Goal: Task Accomplishment & Management: Use online tool/utility

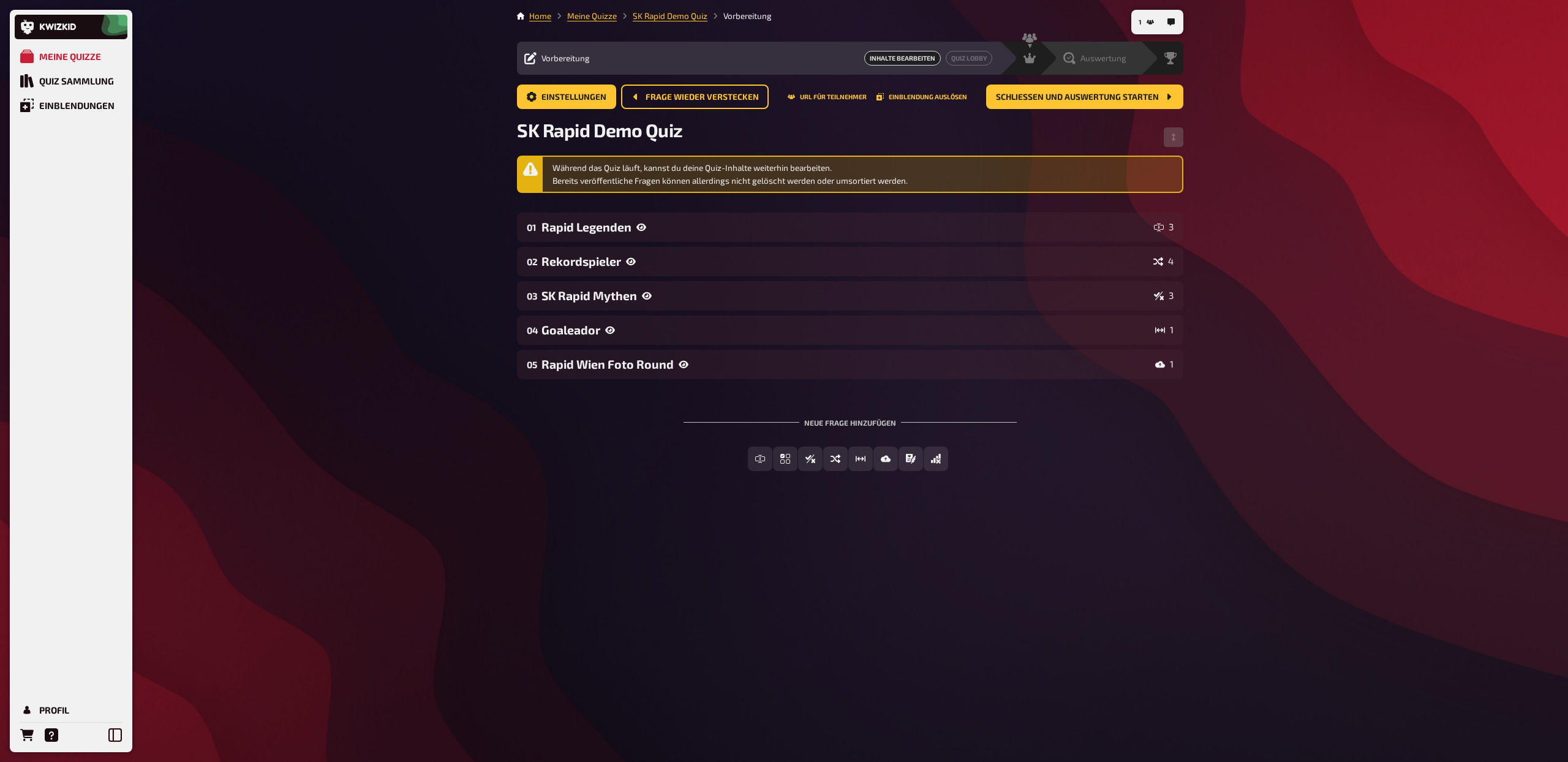
click at [1134, 52] on div "Auswertung" at bounding box center [1098, 57] width 84 height 12
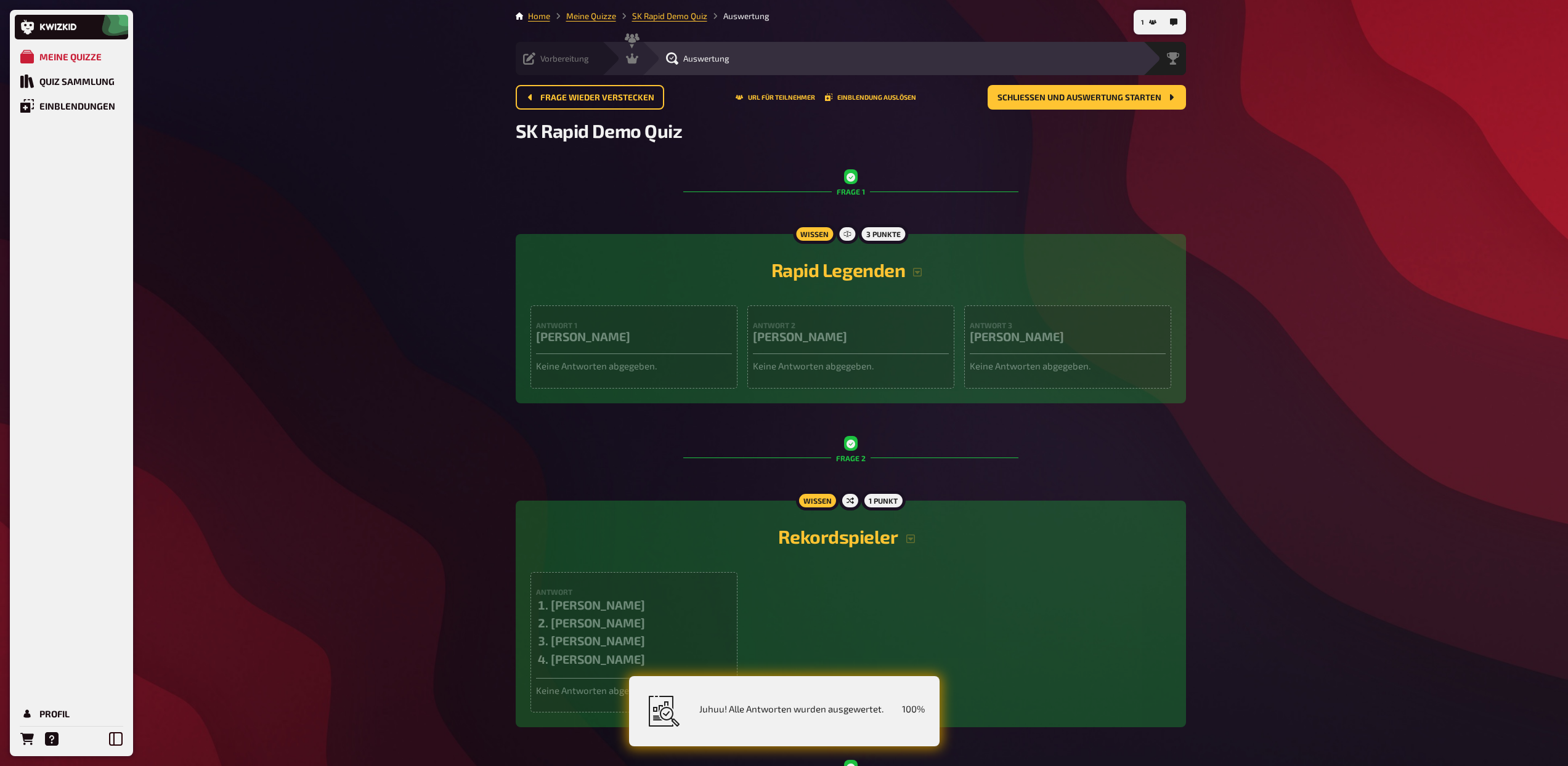
click at [551, 60] on span "Vorbereitung" at bounding box center [564, 58] width 49 height 10
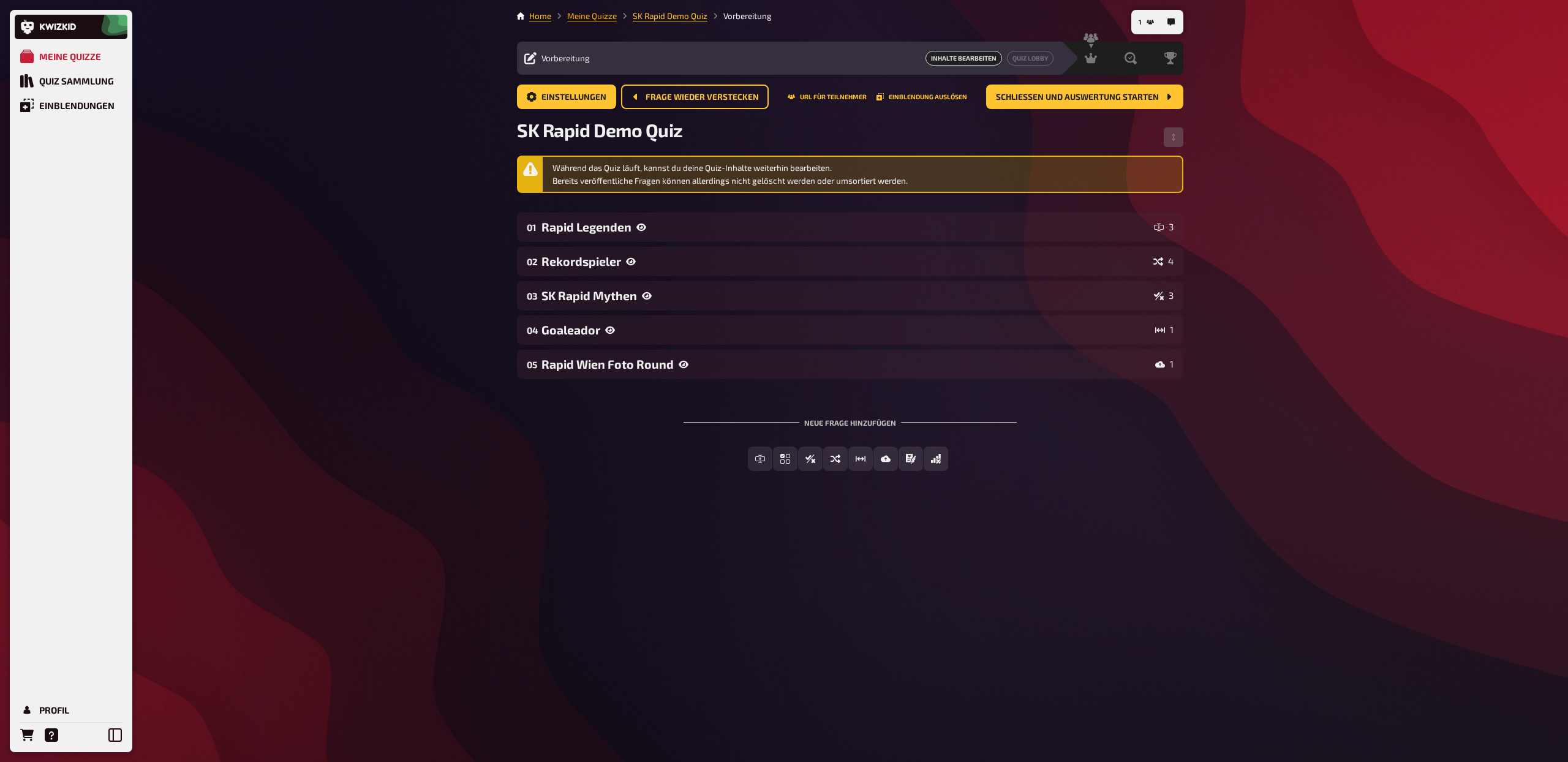
click at [571, 17] on link "Meine Quizze" at bounding box center [592, 16] width 49 height 10
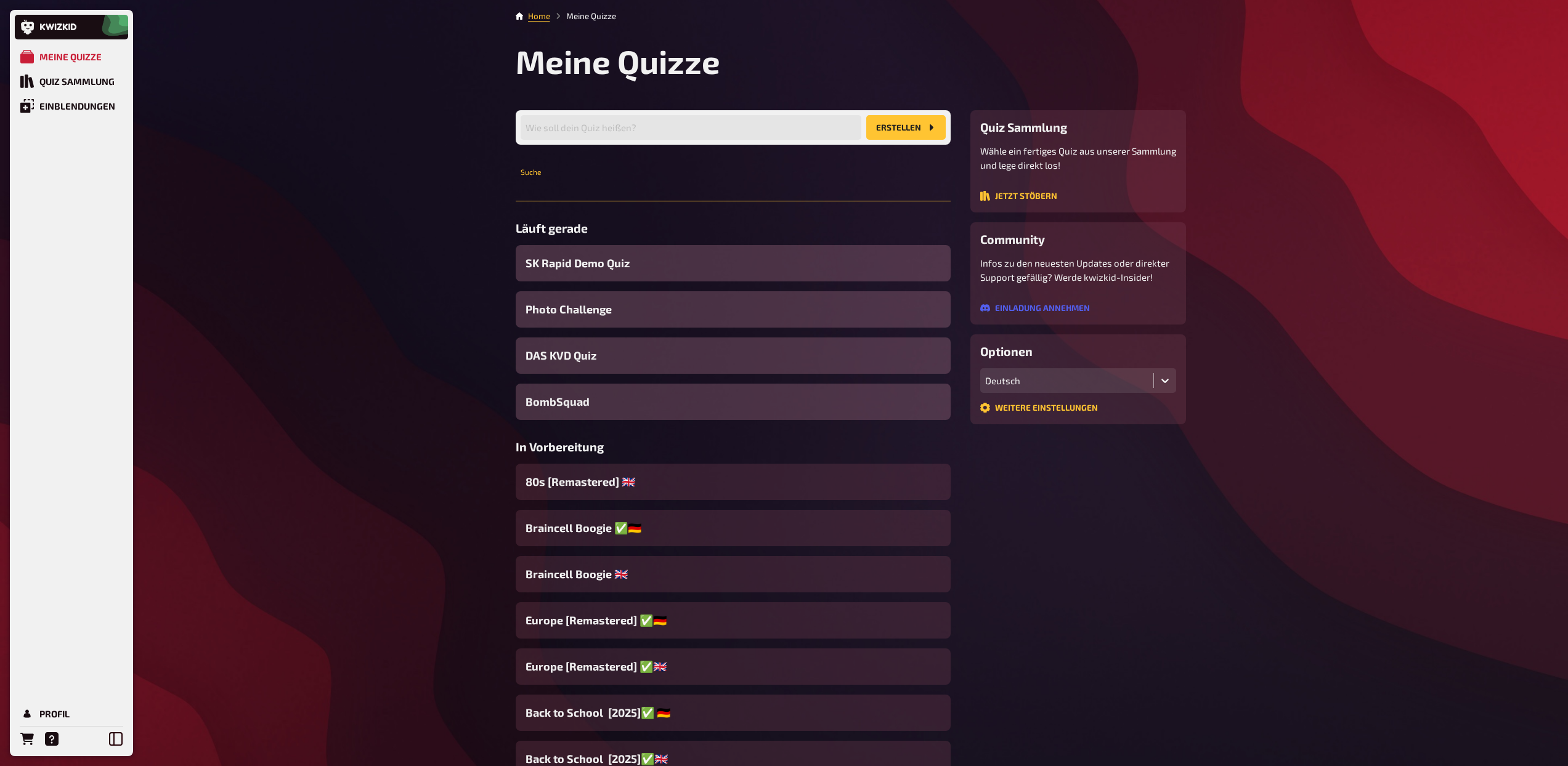
click at [582, 196] on input "text" at bounding box center [733, 189] width 435 height 25
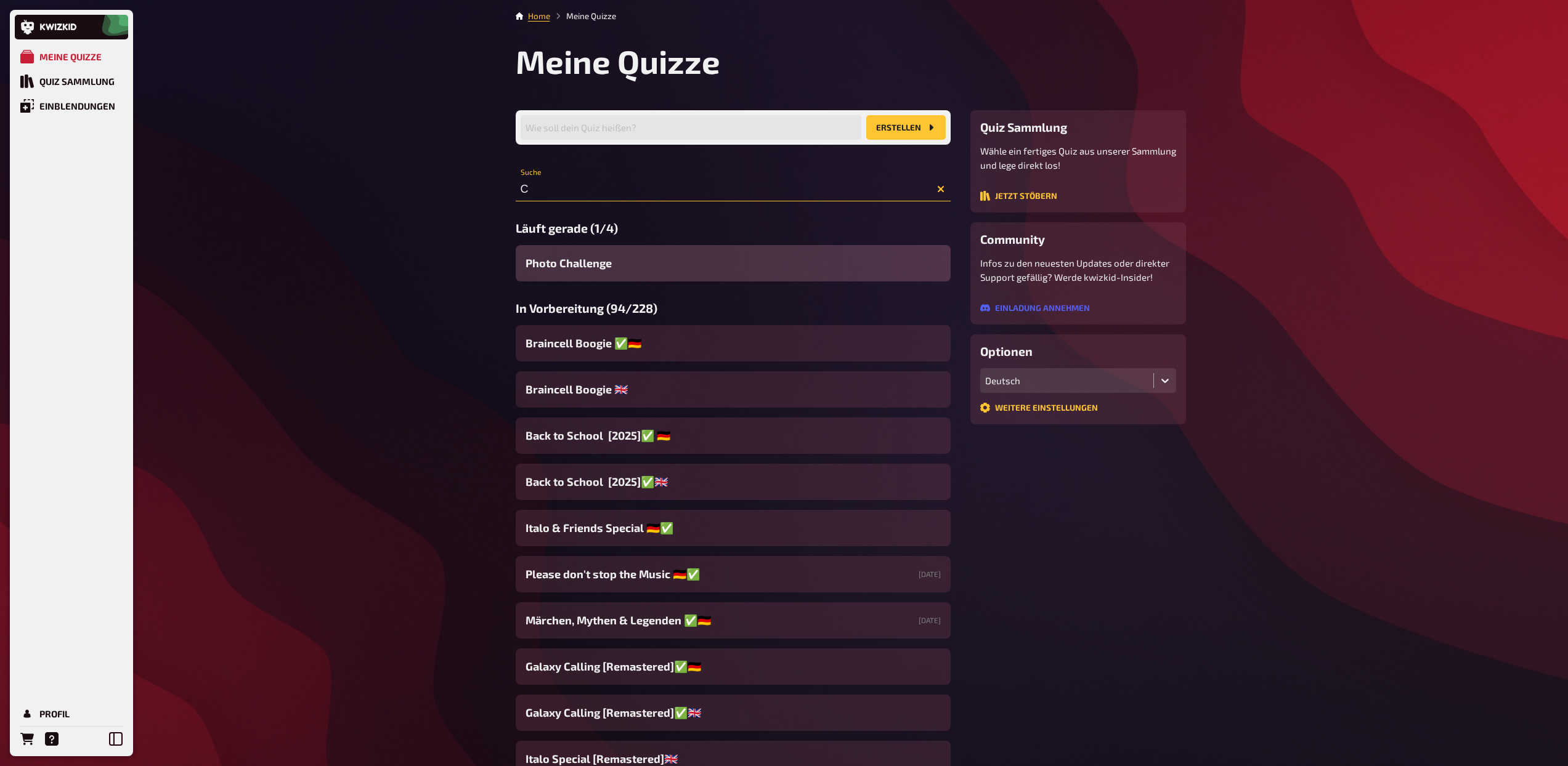
type input "C"
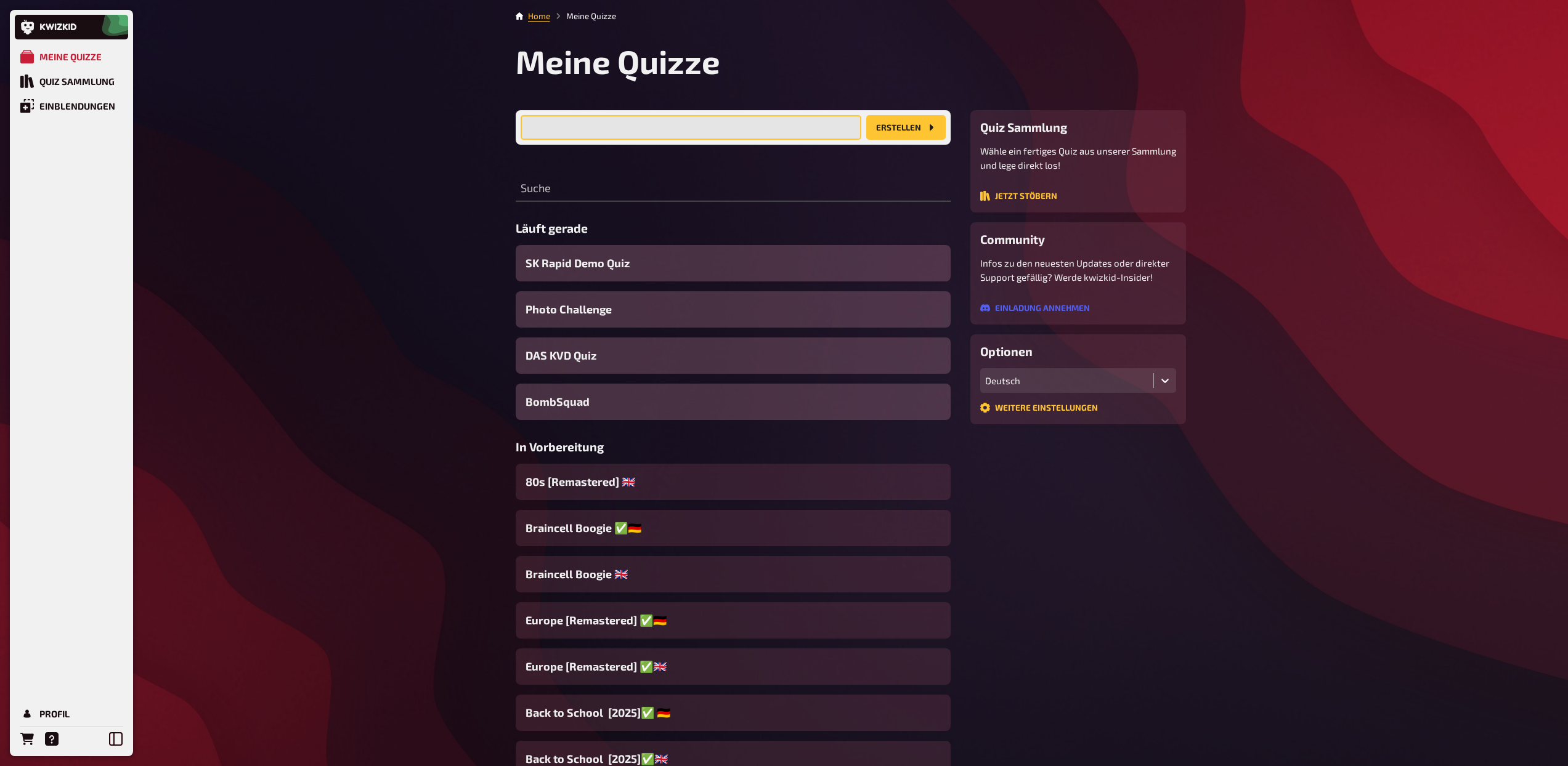
click at [778, 127] on input "text" at bounding box center [690, 127] width 341 height 25
type input "PTS Super Quiz"
click at [916, 115] on button "Erstellen" at bounding box center [905, 127] width 79 height 25
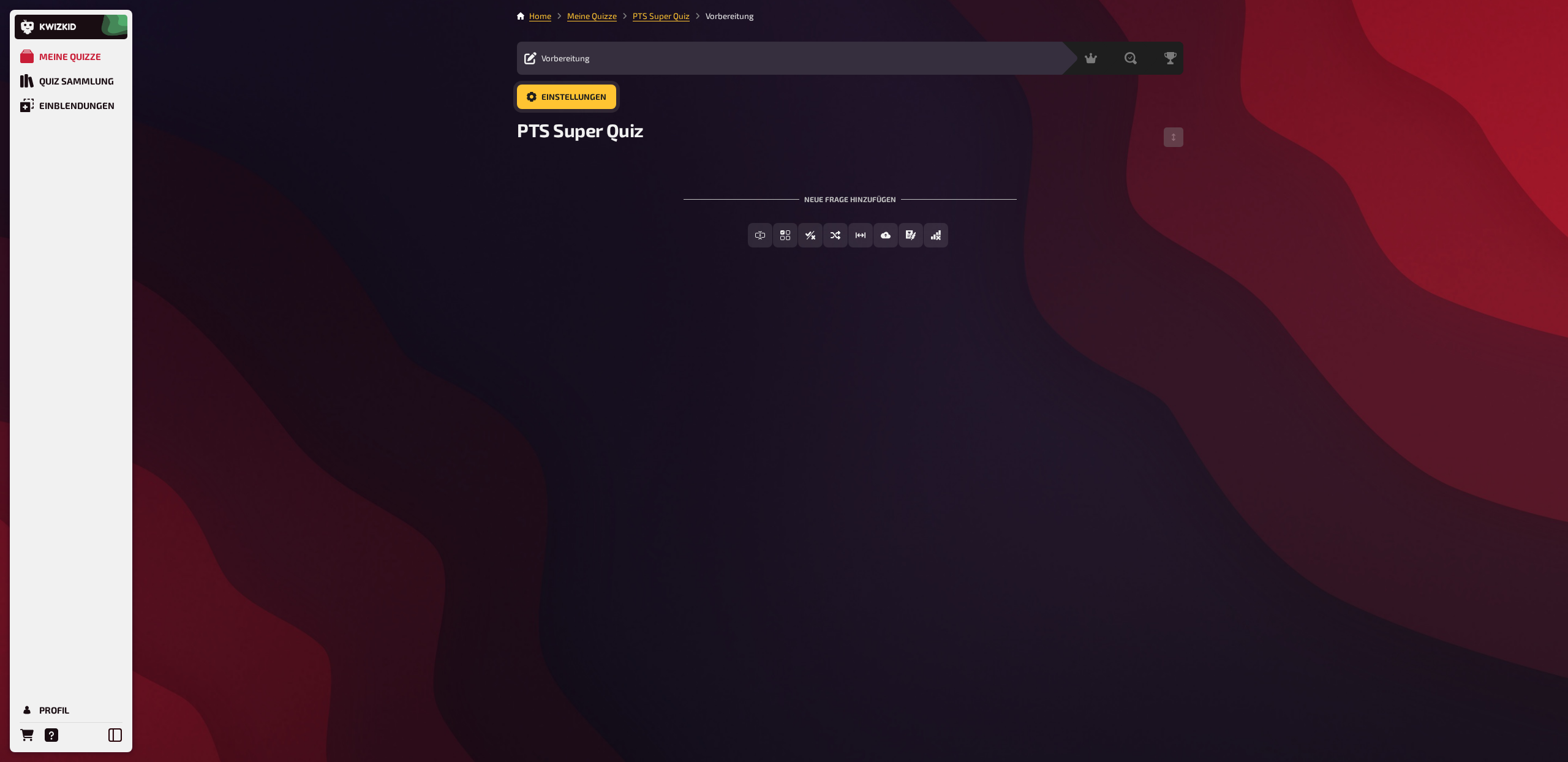
click at [589, 97] on span "Einstellungen" at bounding box center [573, 97] width 65 height 9
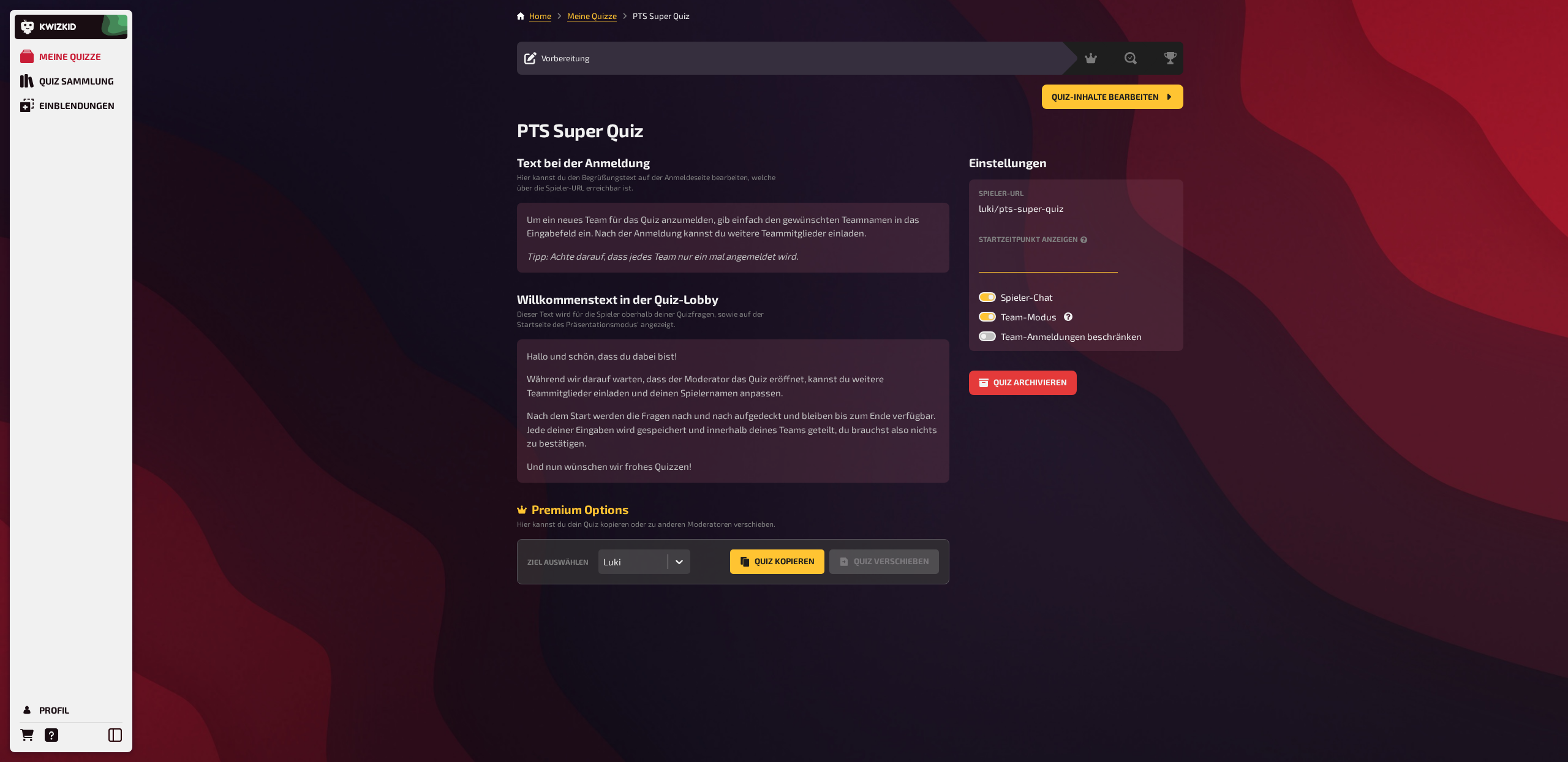
click at [1039, 263] on input "text" at bounding box center [1048, 260] width 139 height 25
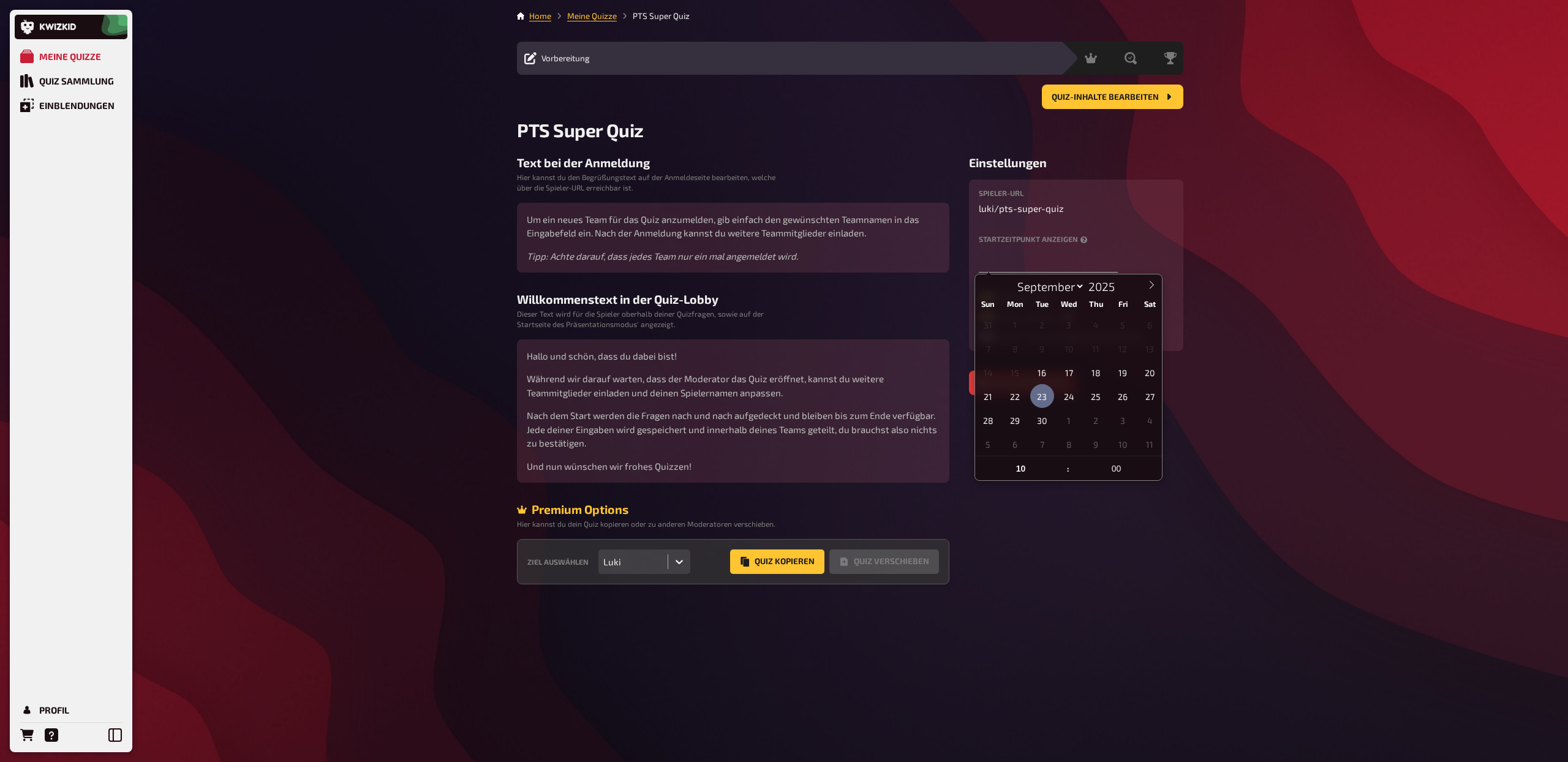
click at [1047, 394] on span "23" at bounding box center [1043, 396] width 24 height 24
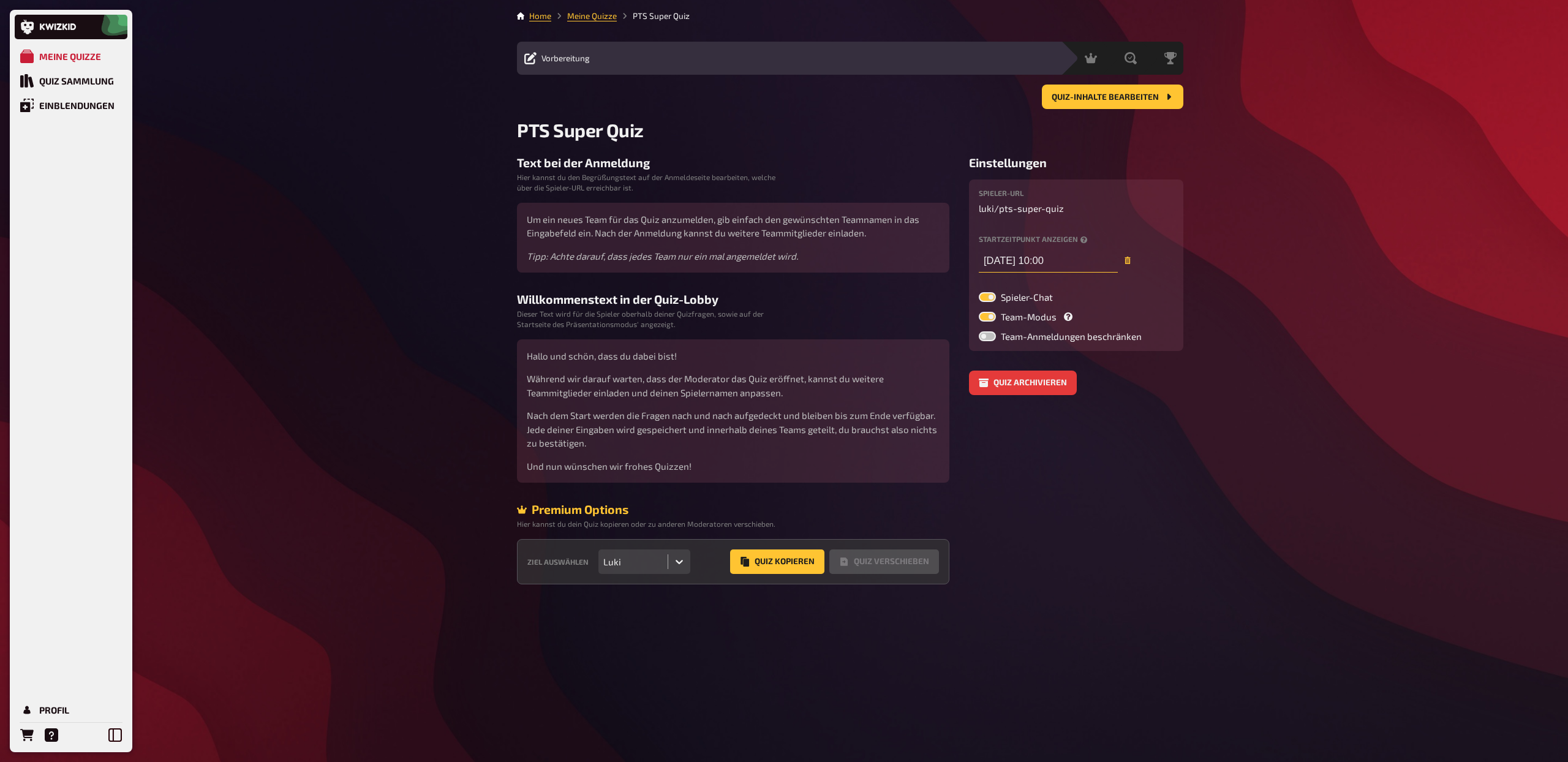
click at [1064, 258] on input "[DATE] 10:00" at bounding box center [1048, 260] width 139 height 25
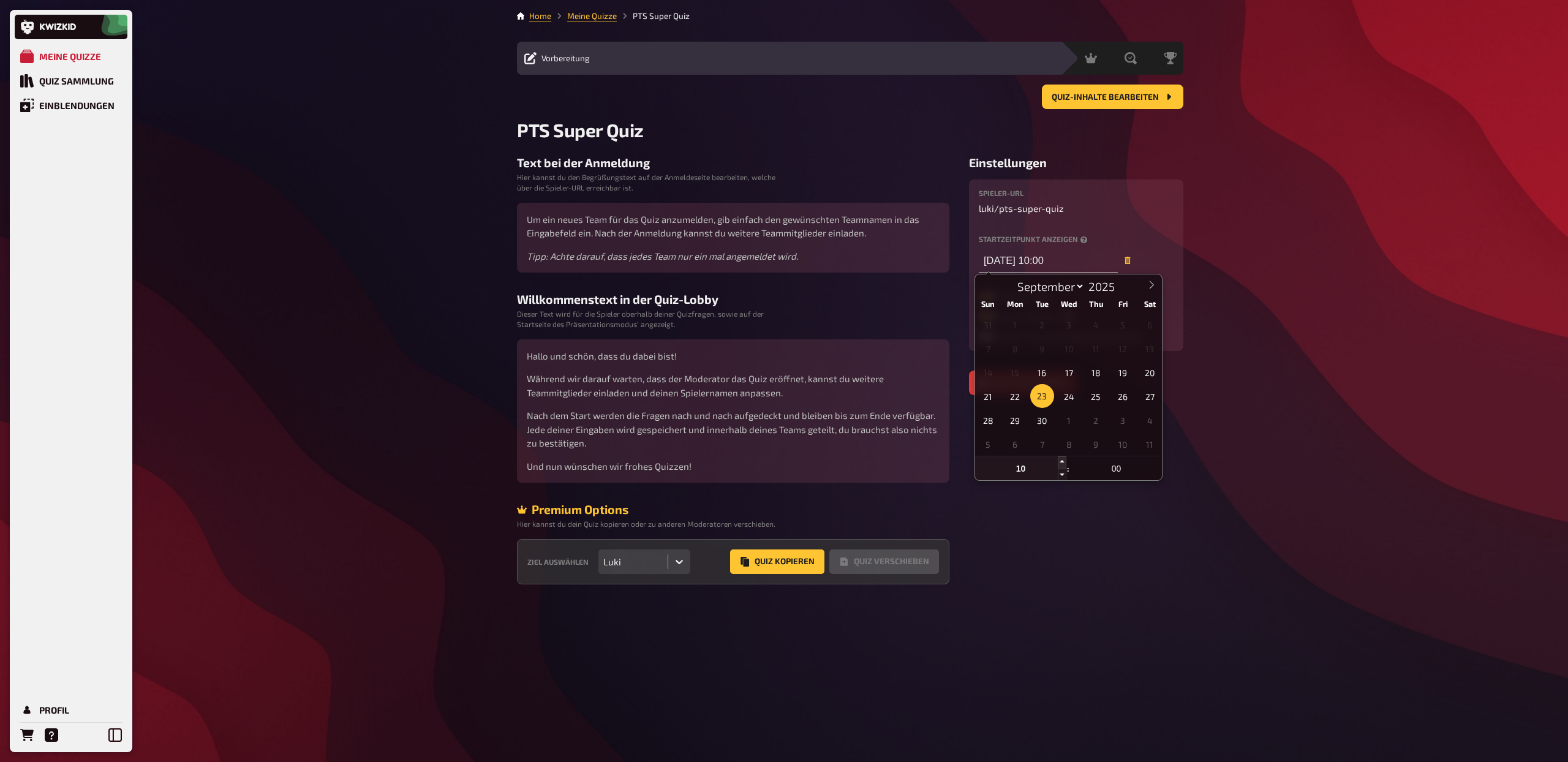
click at [1063, 459] on span at bounding box center [1062, 462] width 9 height 12
type input "[DATE] 11:00"
type input "11"
click at [1063, 459] on span at bounding box center [1062, 462] width 9 height 12
type input "[DATE] 12:00"
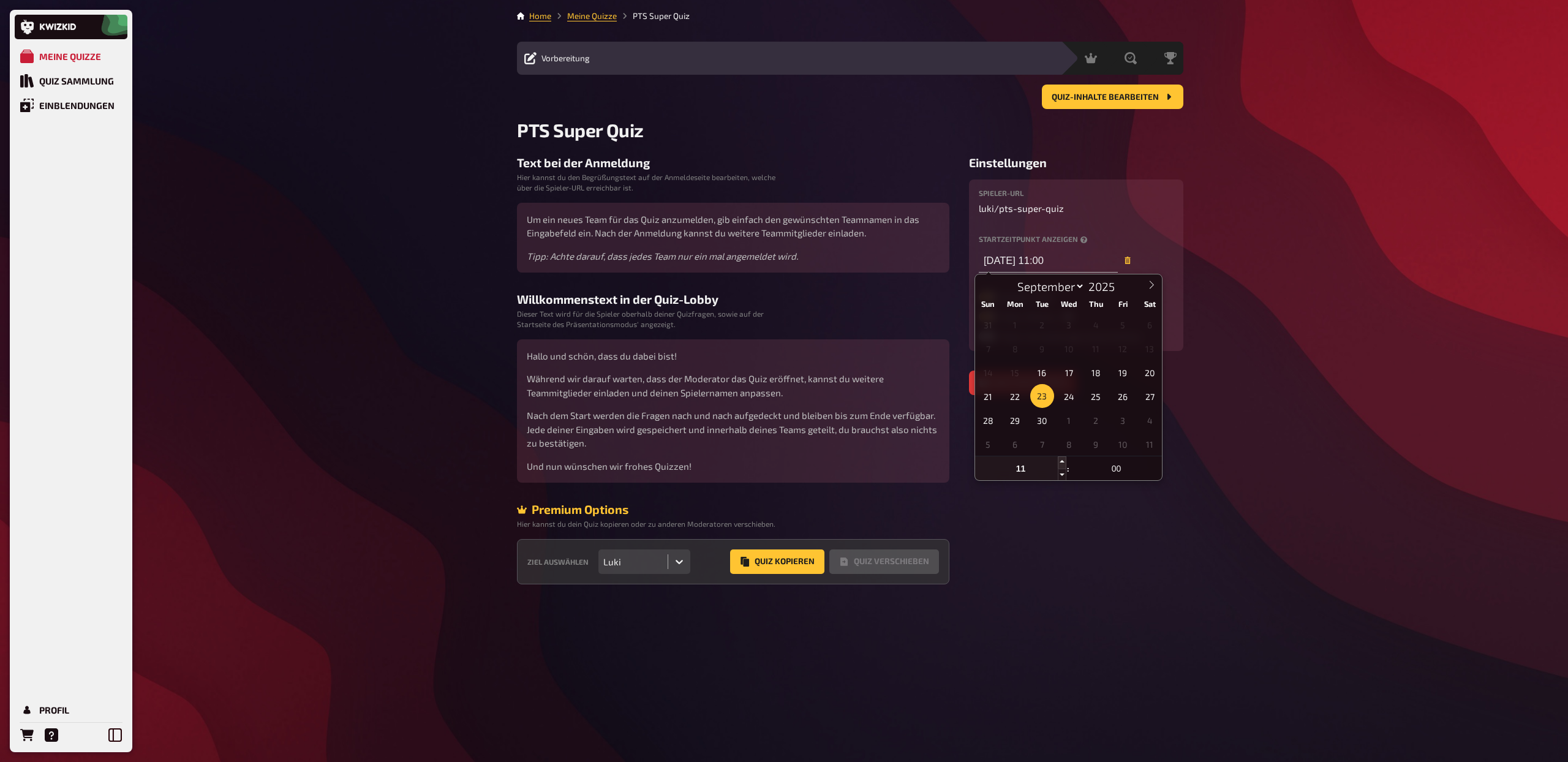
type input "12"
type input "[DATE] 10:00"
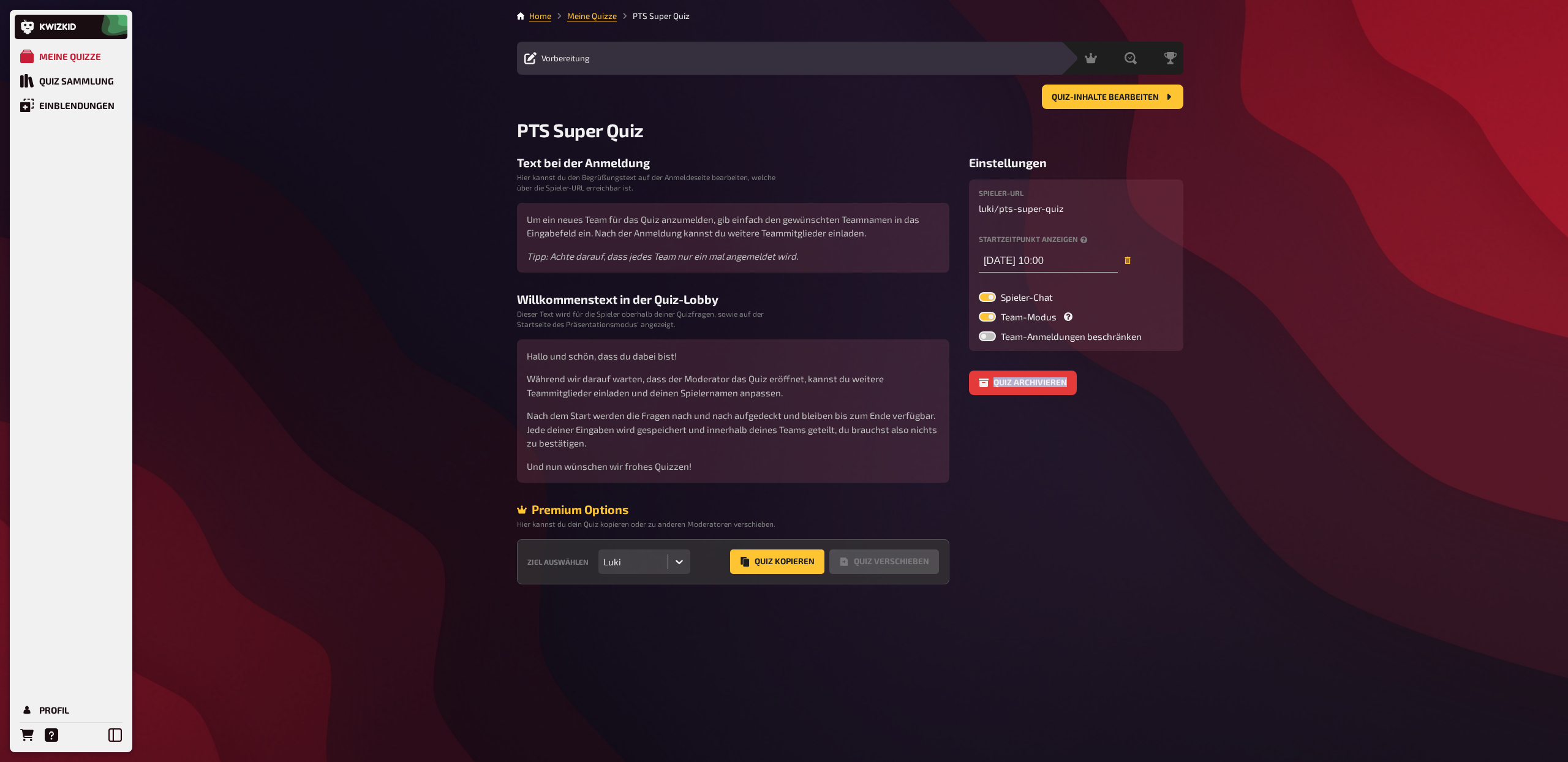
click at [1063, 459] on aside "Einstellungen Spieler-URL luki / pts-super-quiz Startzeitpunkt anzeigen [DATE] …" at bounding box center [1076, 370] width 214 height 429
click at [1052, 261] on input "[DATE] 10:00" at bounding box center [1048, 260] width 139 height 25
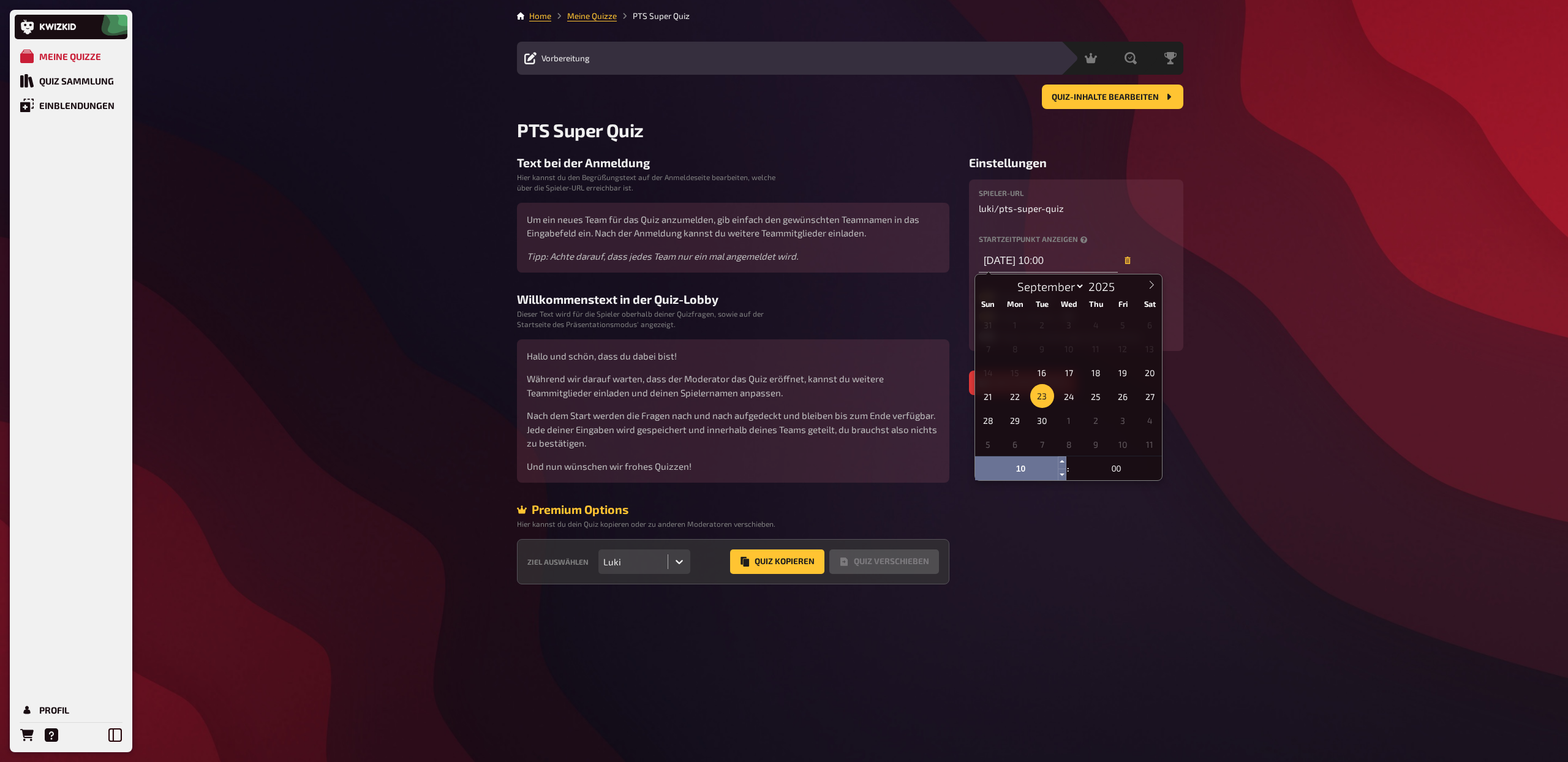
click at [1022, 471] on input "10" at bounding box center [1020, 469] width 92 height 25
type input "19"
click at [1213, 433] on div "Meine Quizze Quiz Sammlung Einblendungen Profil Home Meine Quizze PTS Super Qui…" at bounding box center [784, 381] width 1568 height 762
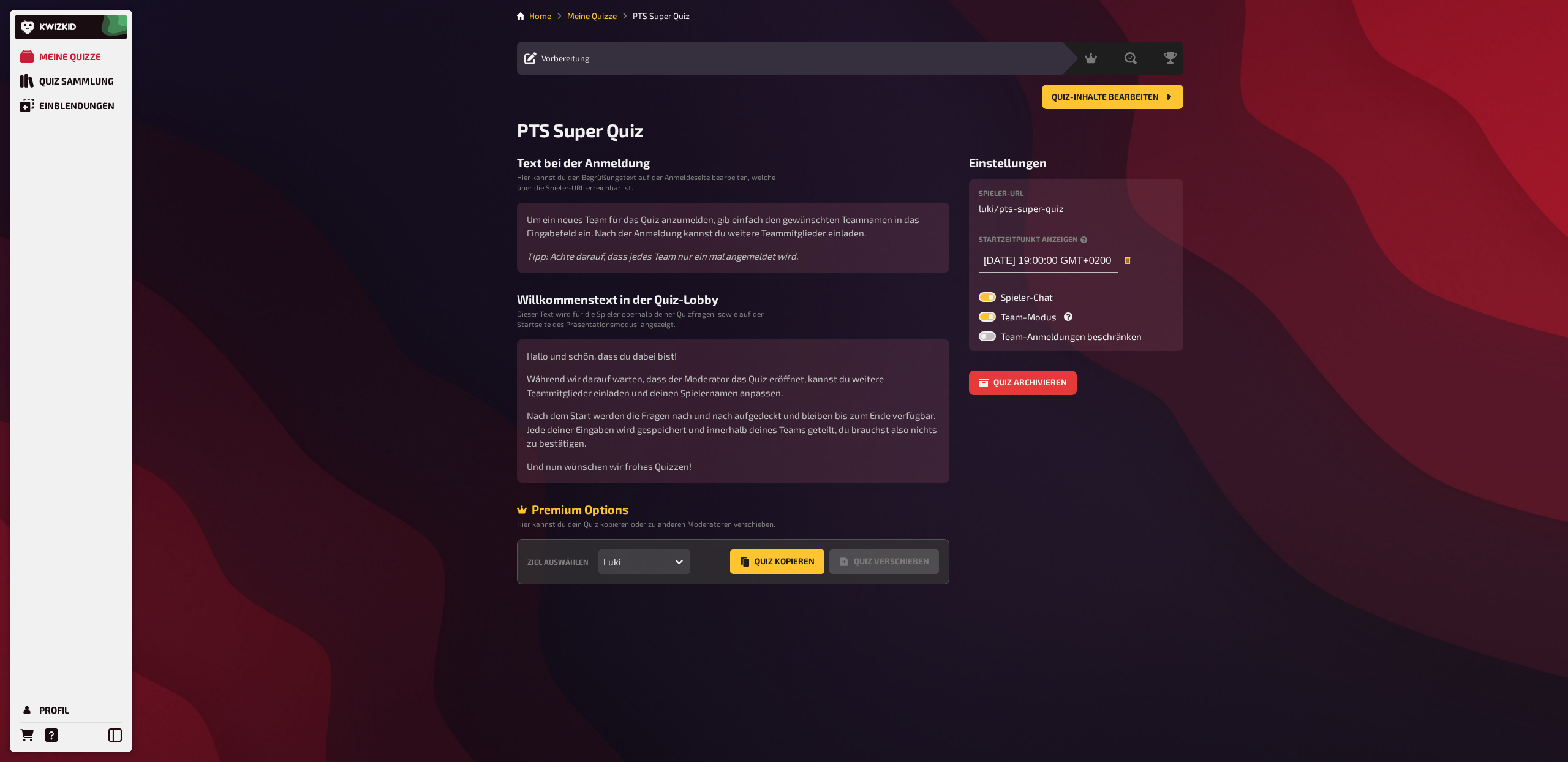
type input "[DATE] 19:00"
click at [1059, 62] on span "Moderation" at bounding box center [1063, 58] width 44 height 10
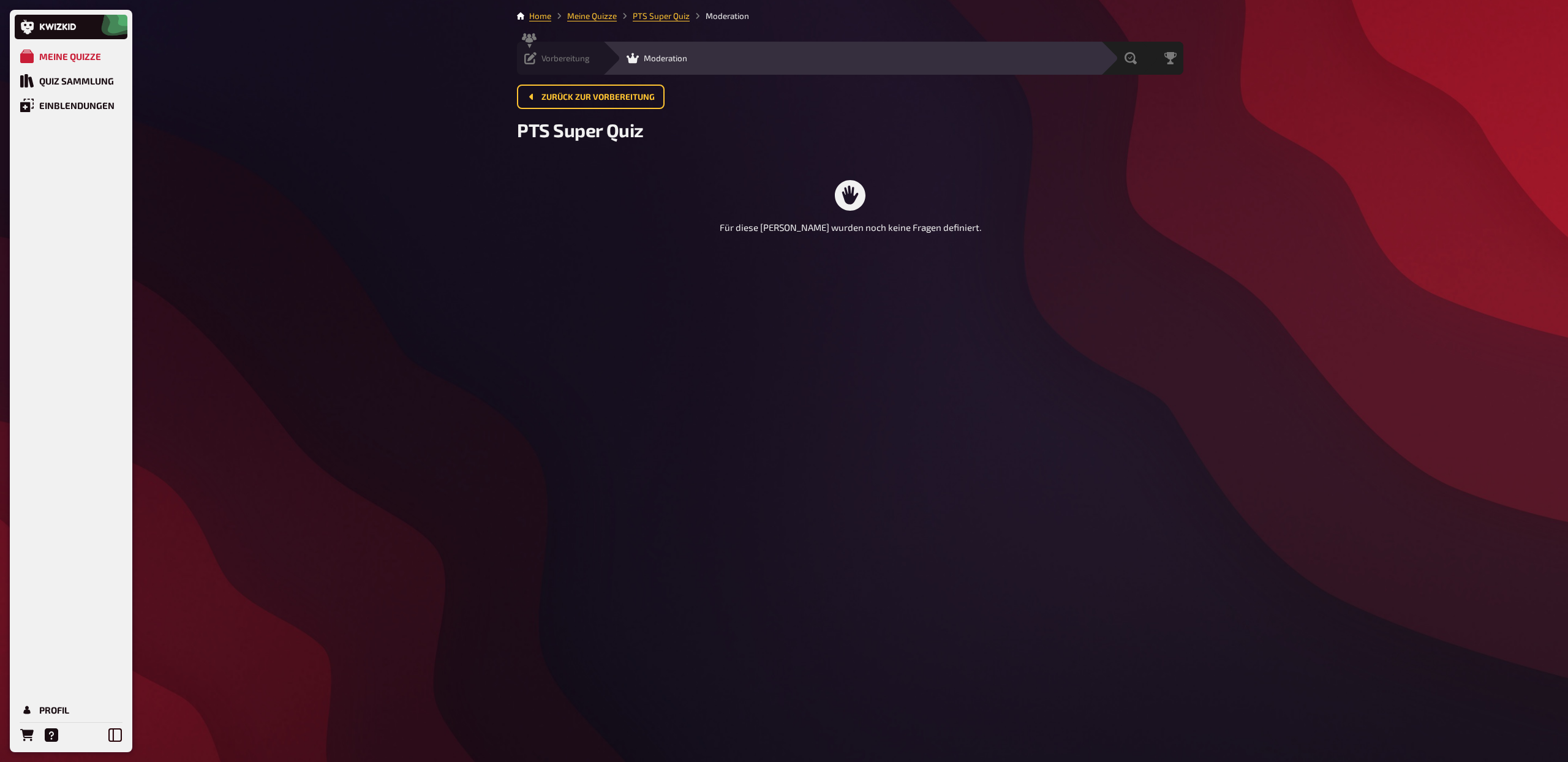
click at [536, 61] on icon at bounding box center [530, 57] width 12 height 12
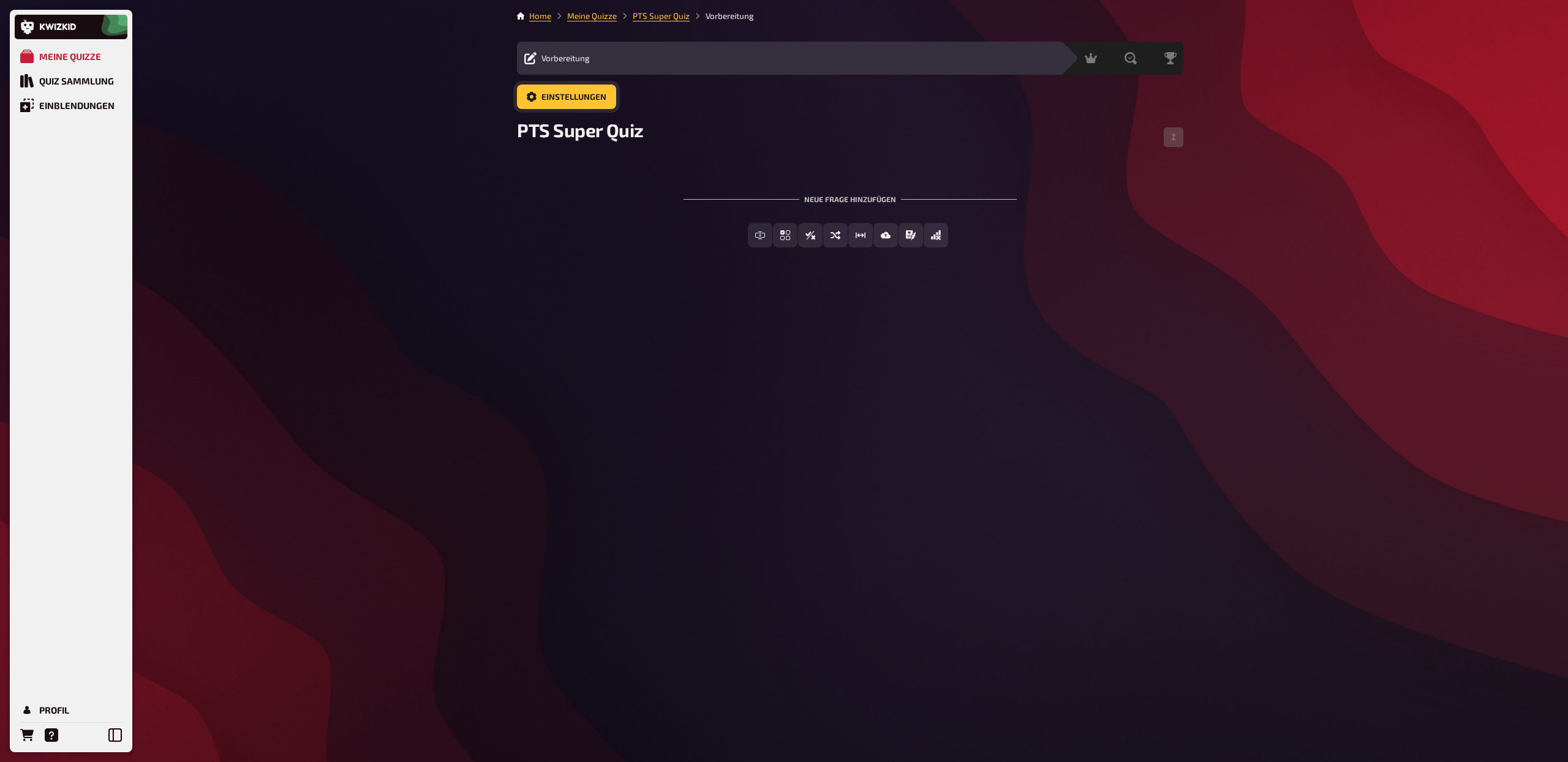
click at [607, 93] on button "Einstellungen" at bounding box center [567, 96] width 99 height 25
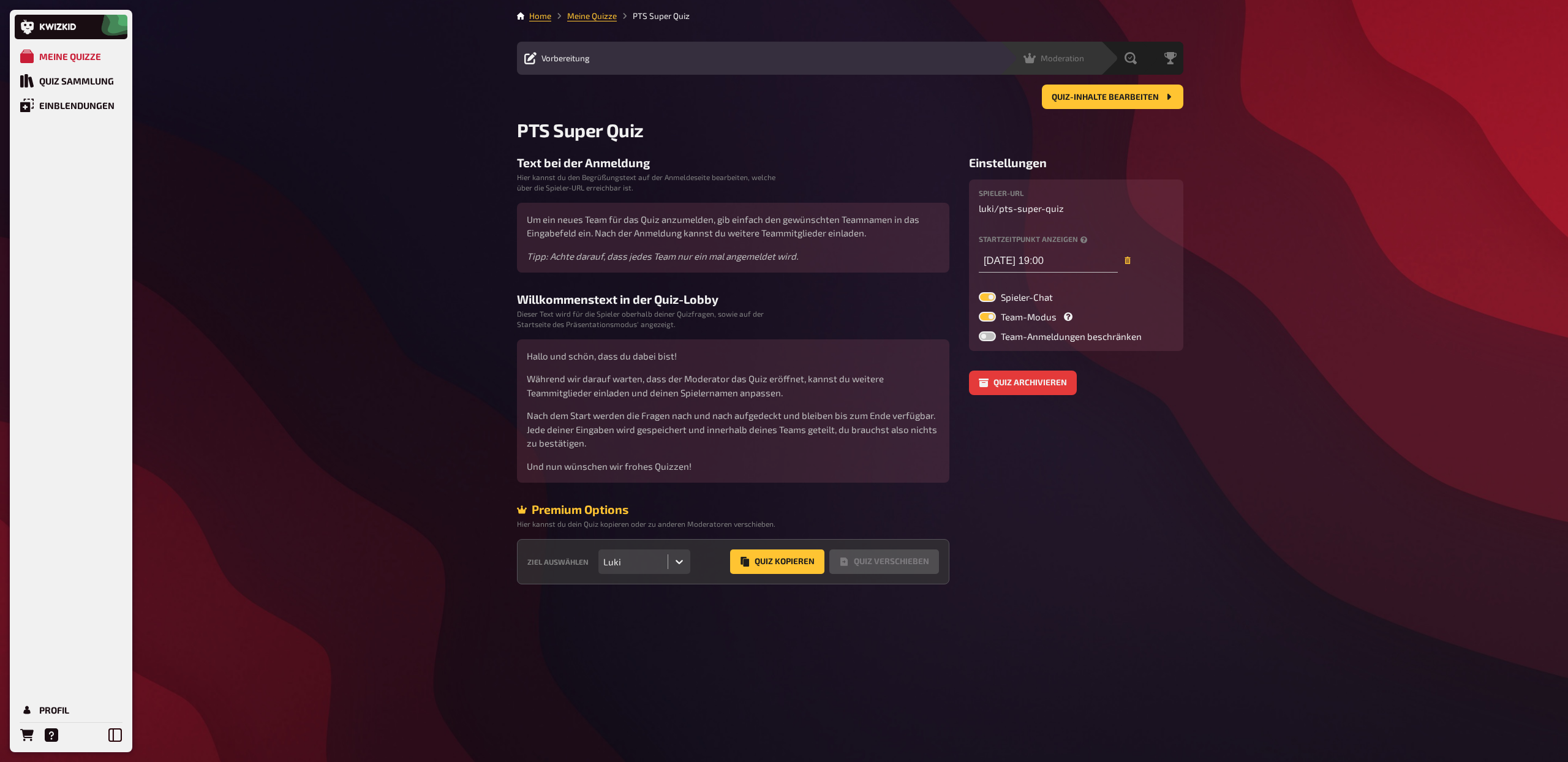
click at [1084, 54] on div "Moderation undefined" at bounding box center [1059, 57] width 84 height 12
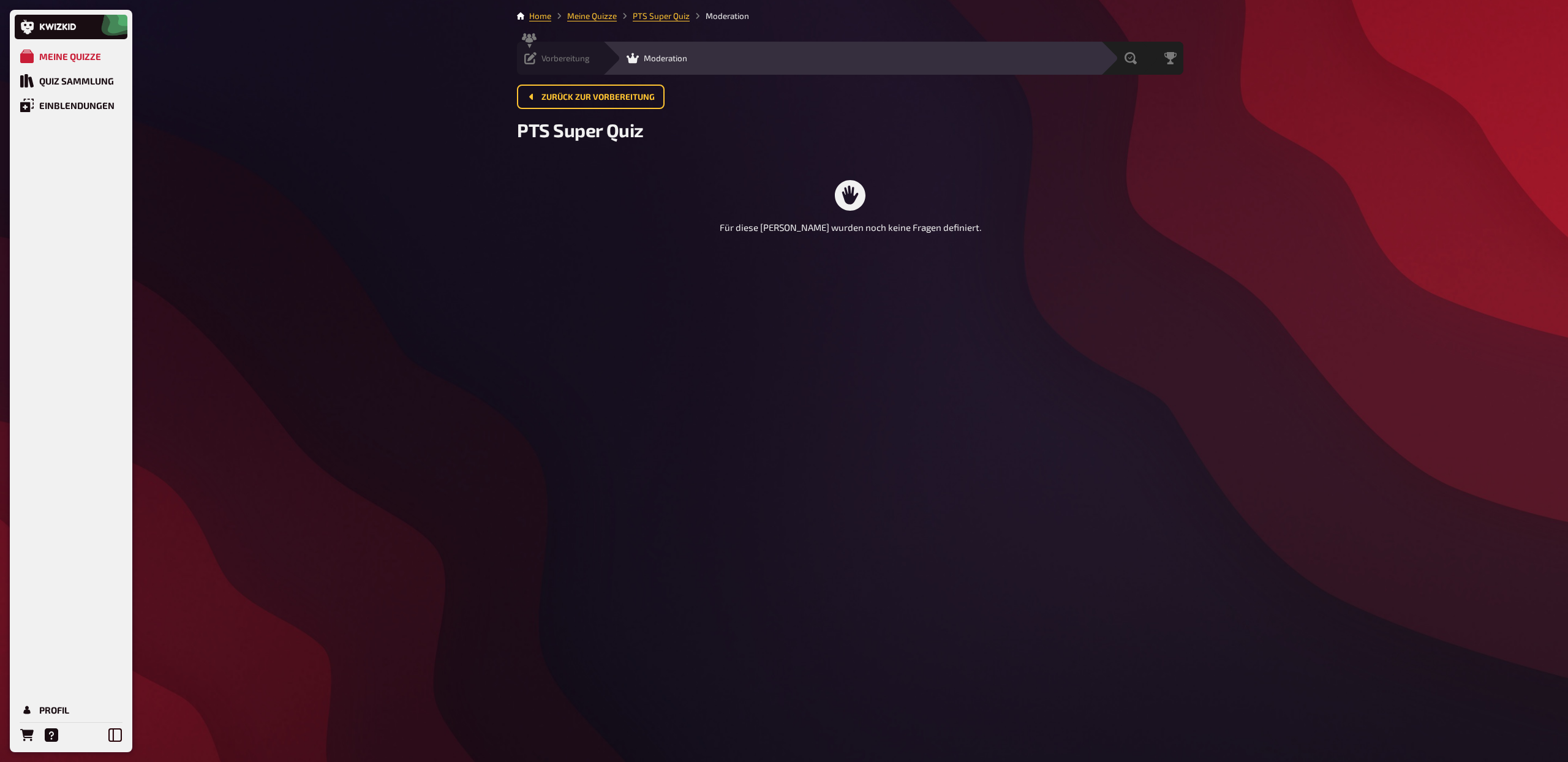
click at [573, 60] on span "Vorbereitung" at bounding box center [565, 58] width 49 height 10
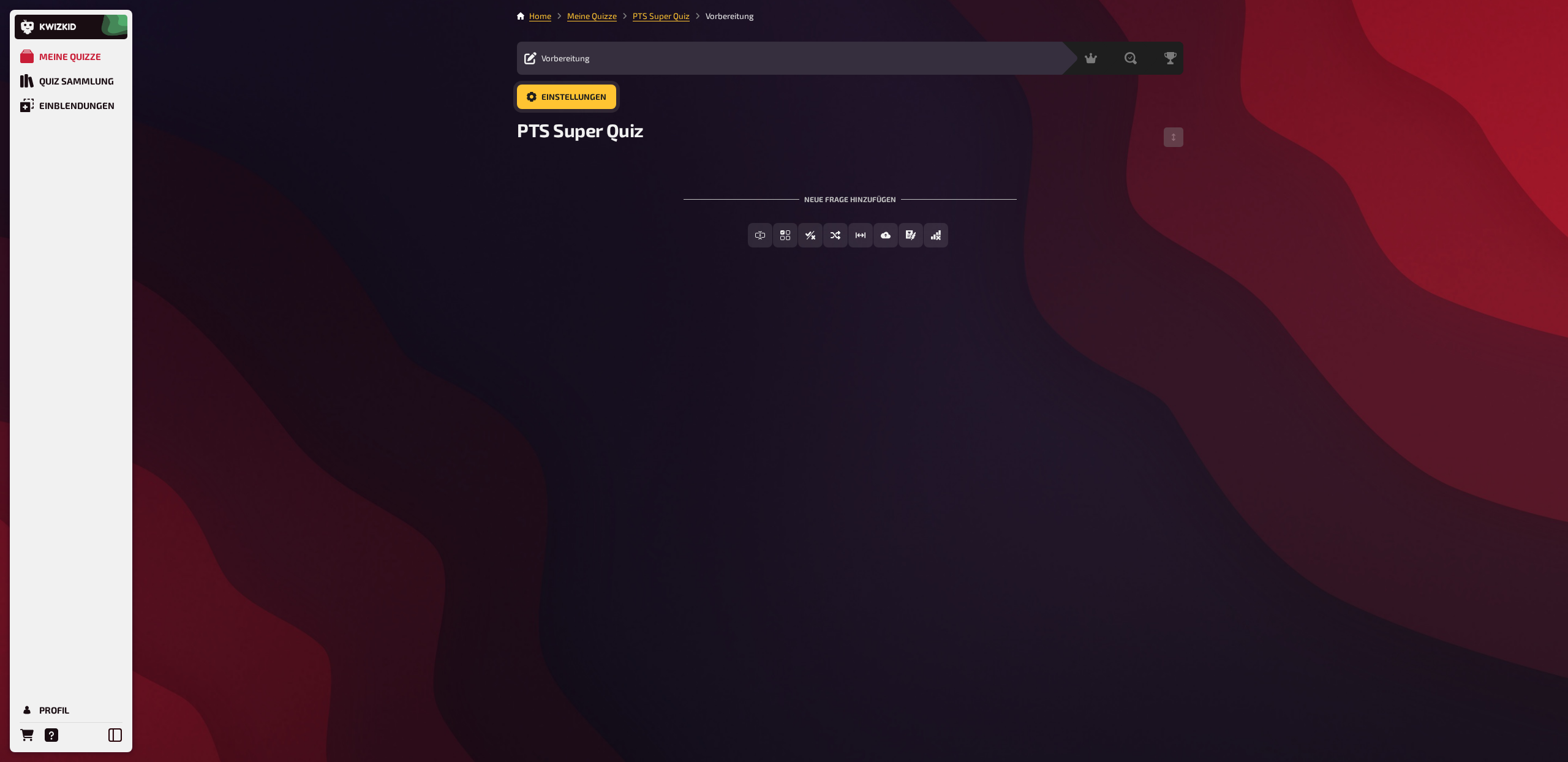
click at [565, 96] on span "Einstellungen" at bounding box center [573, 97] width 65 height 9
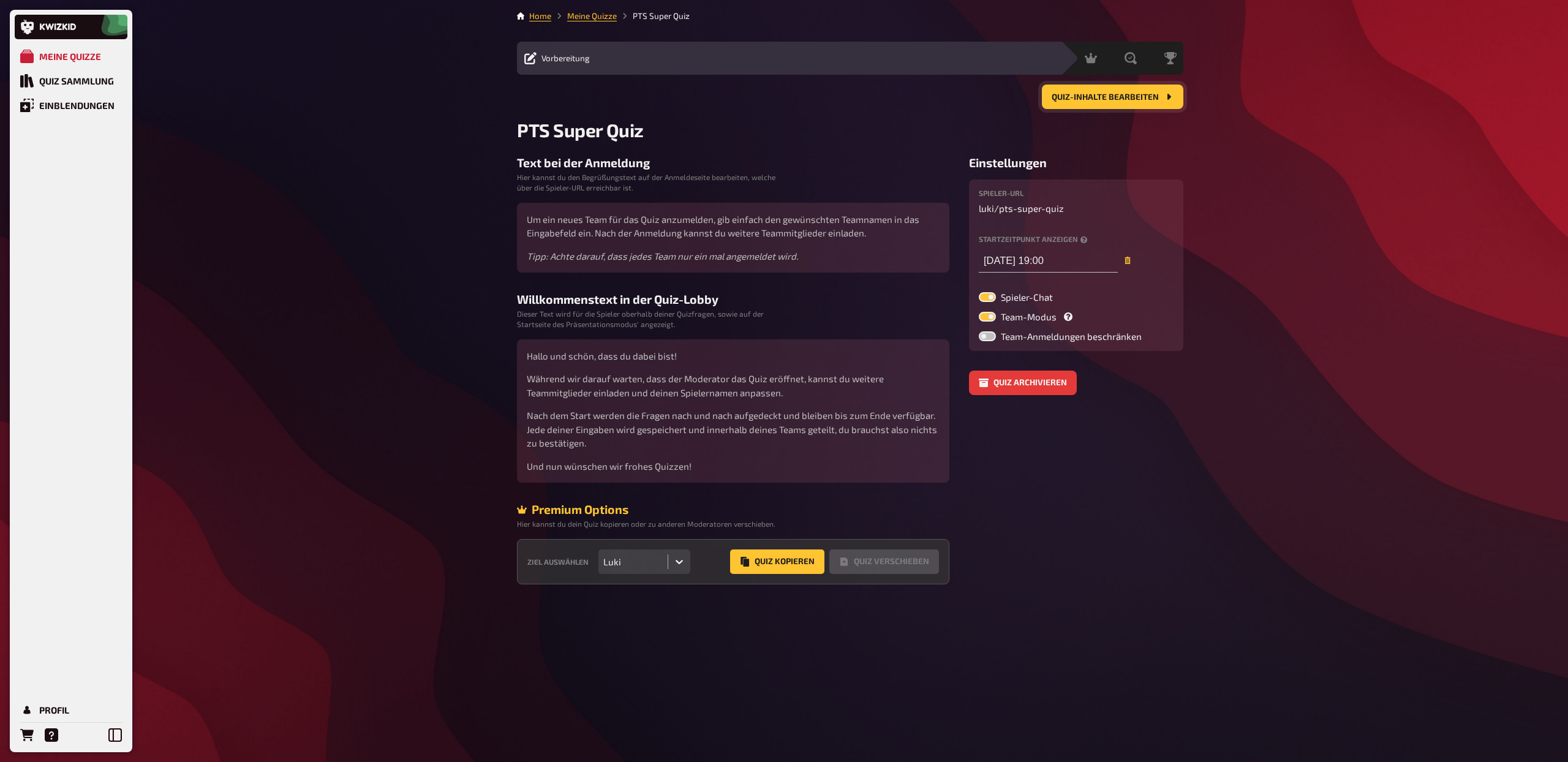
click at [1091, 93] on span "Quiz-Inhalte bearbeiten" at bounding box center [1105, 97] width 107 height 9
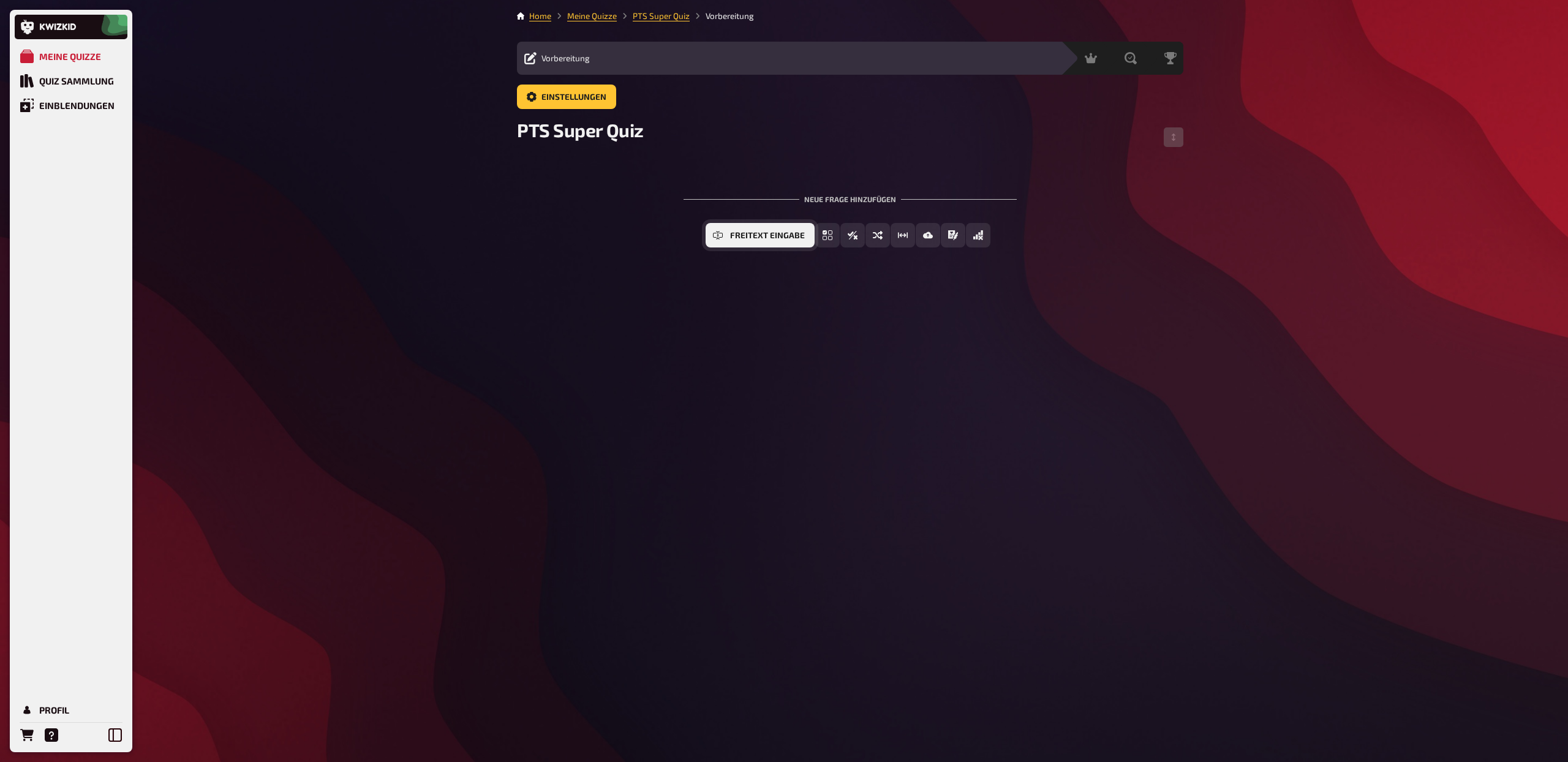
click at [748, 236] on span "Freitext Eingabe" at bounding box center [768, 235] width 75 height 9
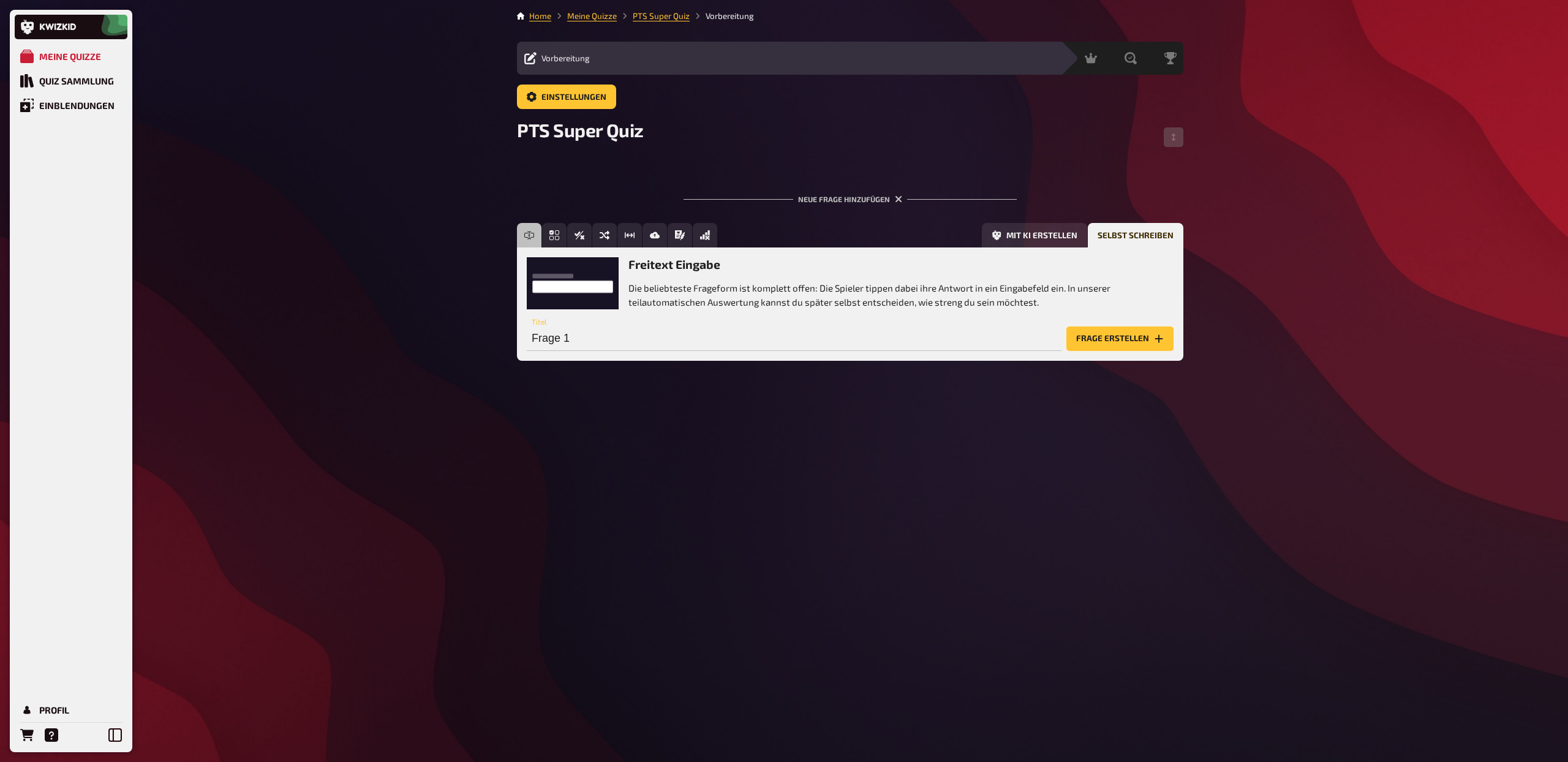
click at [1110, 340] on button "Frage erstellen" at bounding box center [1120, 339] width 107 height 25
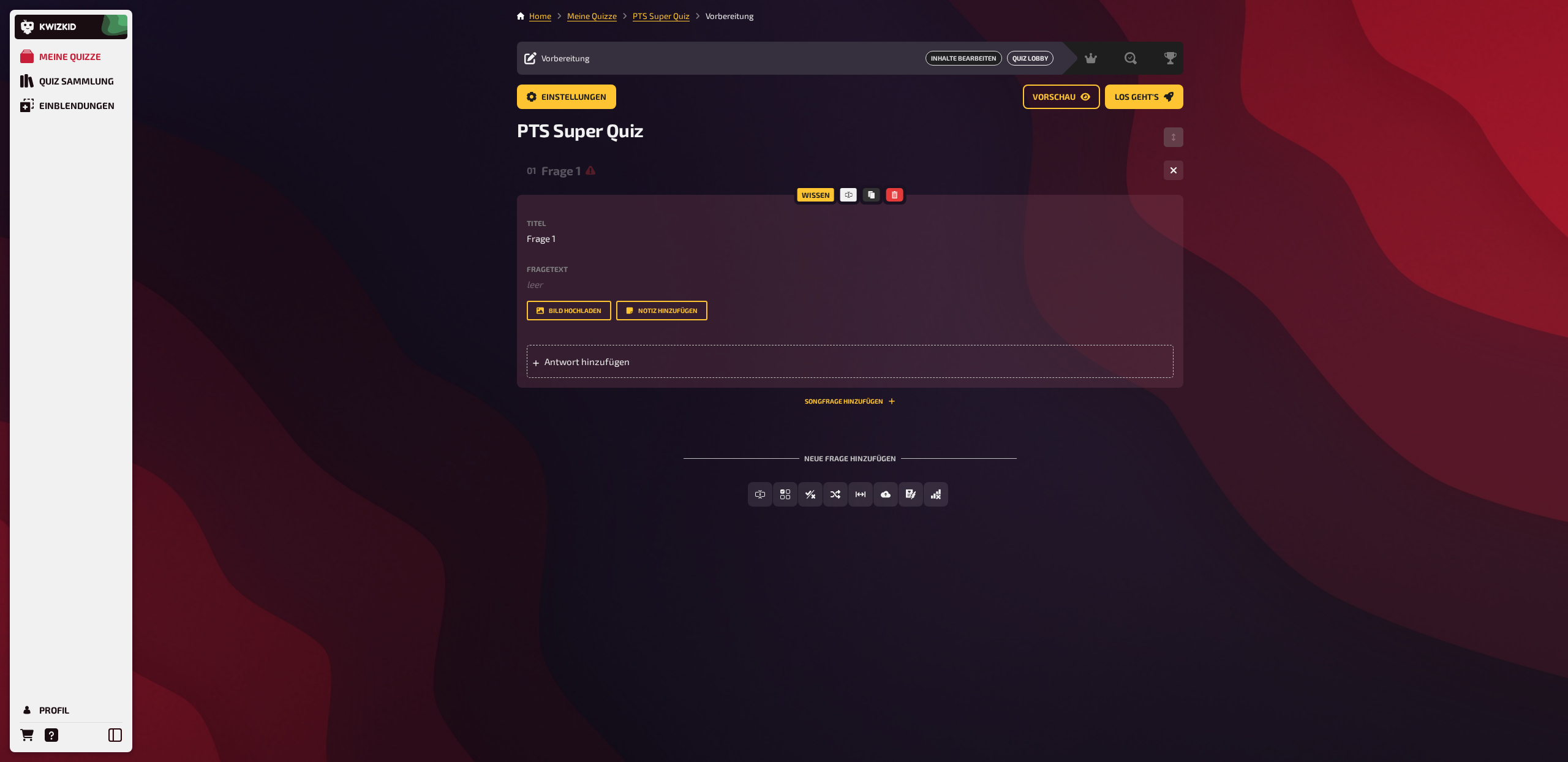
click at [1033, 53] on button "Quiz Lobby" at bounding box center [1030, 58] width 46 height 14
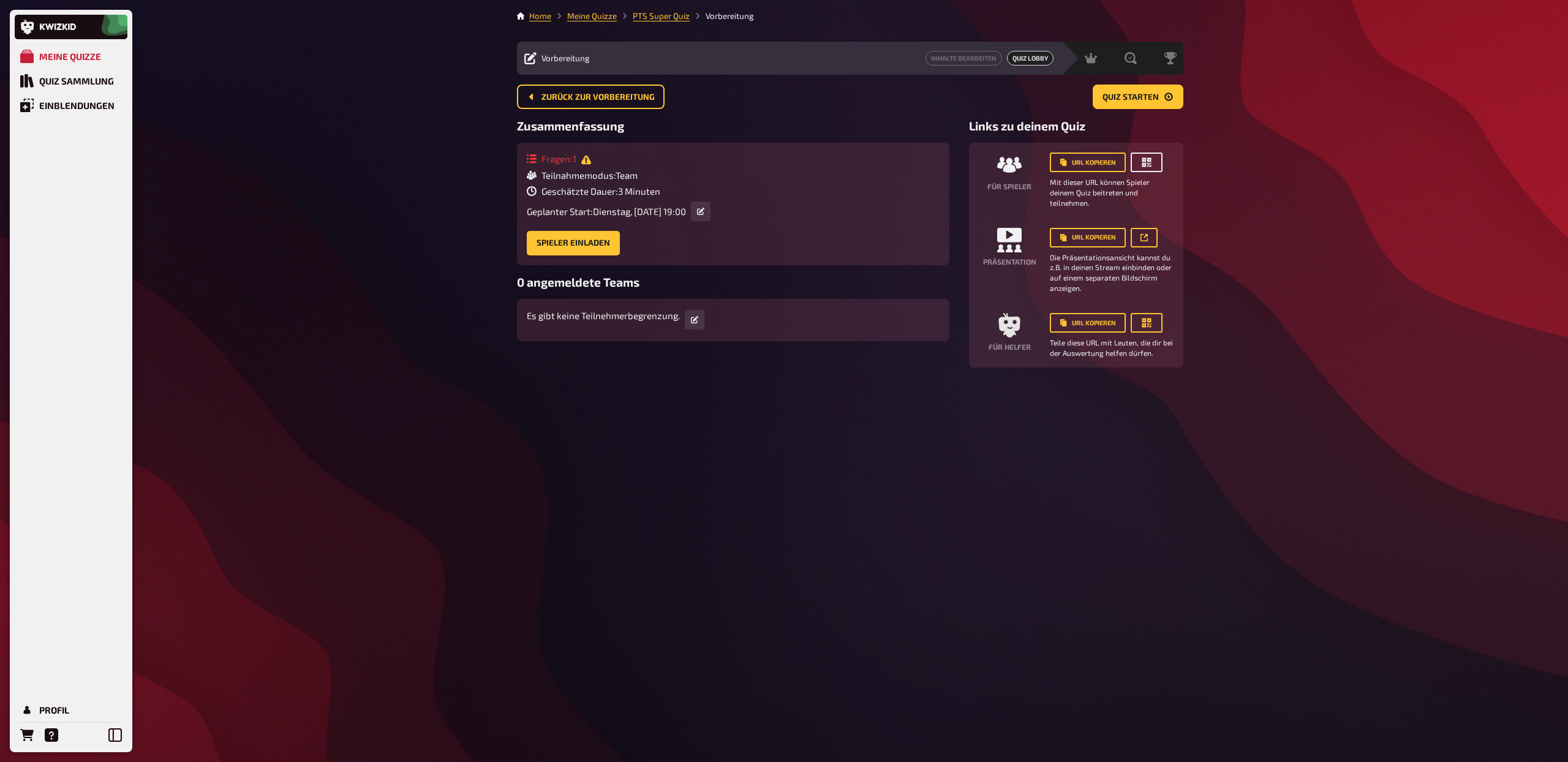
click at [1142, 160] on icon "button" at bounding box center [1146, 162] width 12 height 12
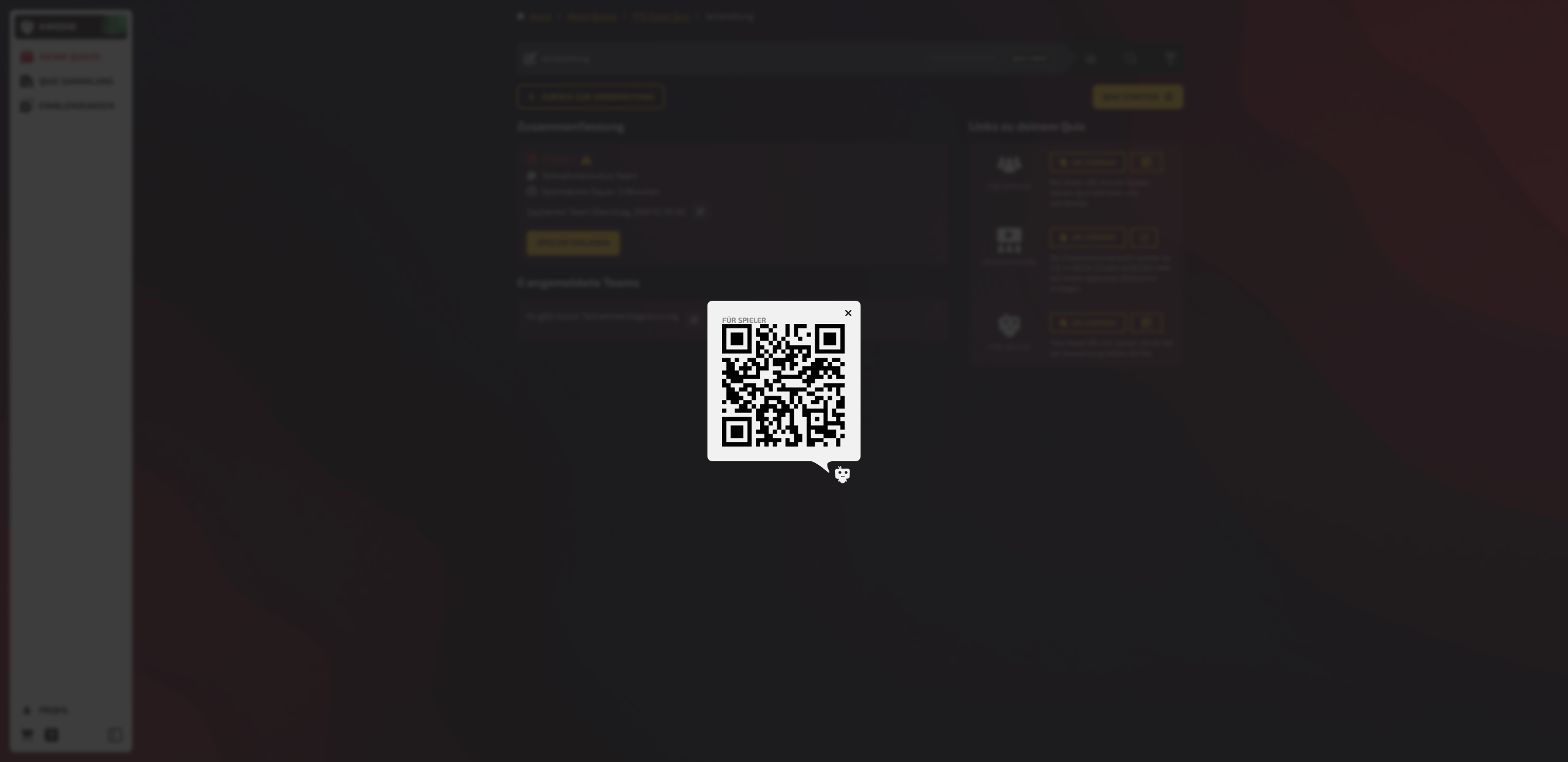
click at [874, 310] on div at bounding box center [784, 381] width 1568 height 762
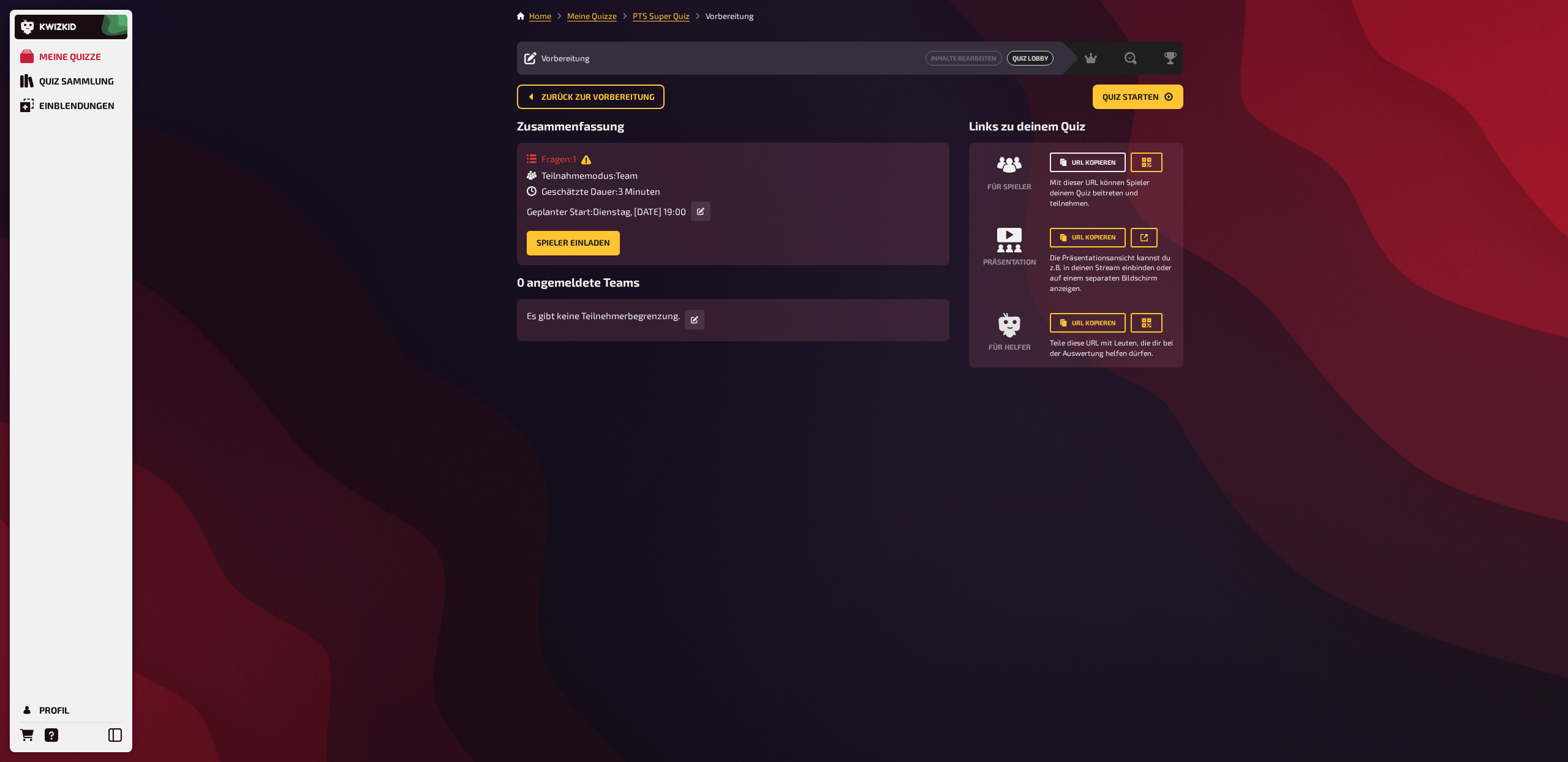
click at [1087, 166] on button "URL kopieren" at bounding box center [1087, 162] width 76 height 20
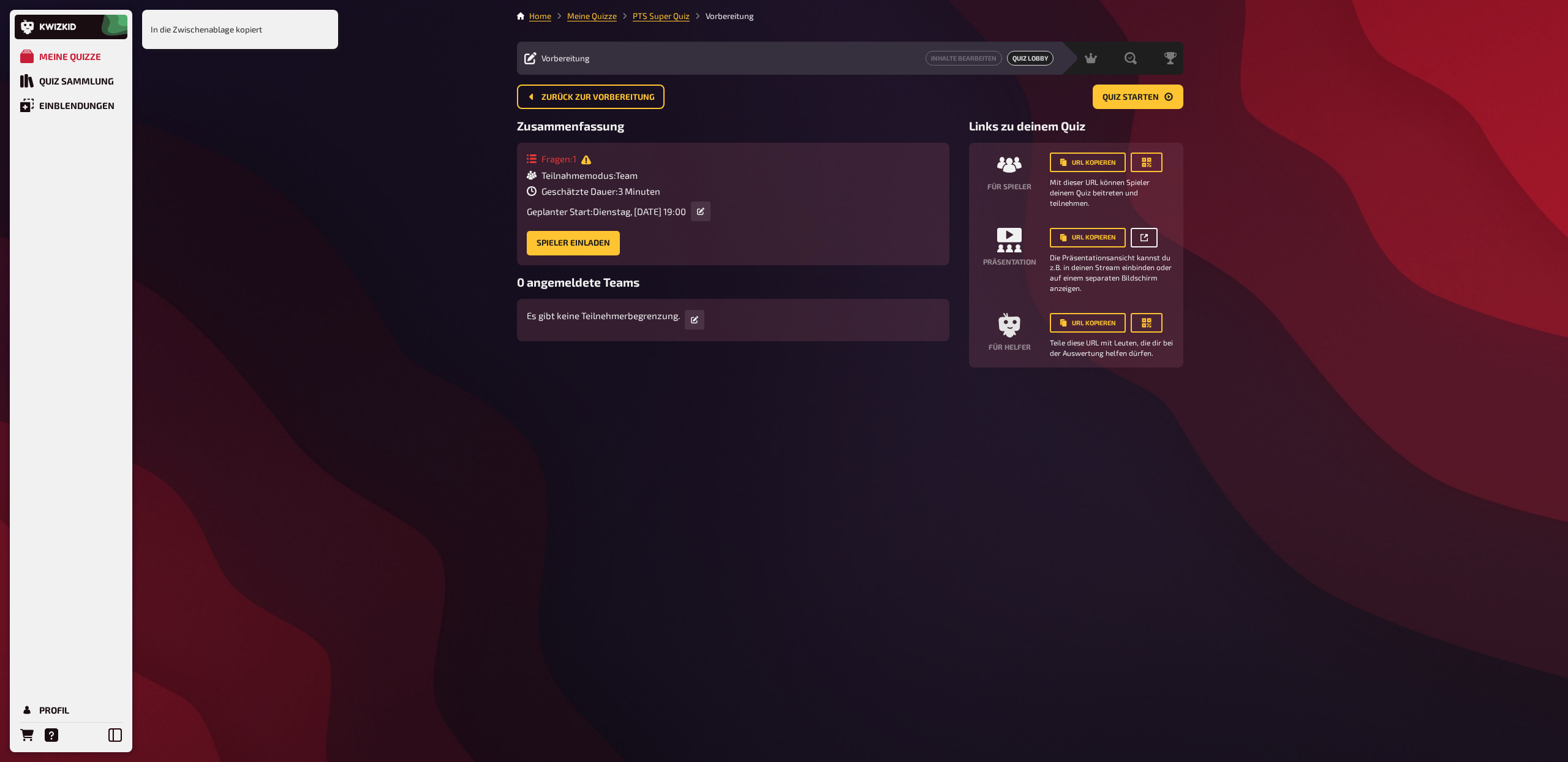
click at [1146, 236] on icon "button" at bounding box center [1144, 238] width 7 height 7
